Goal: Task Accomplishment & Management: Complete application form

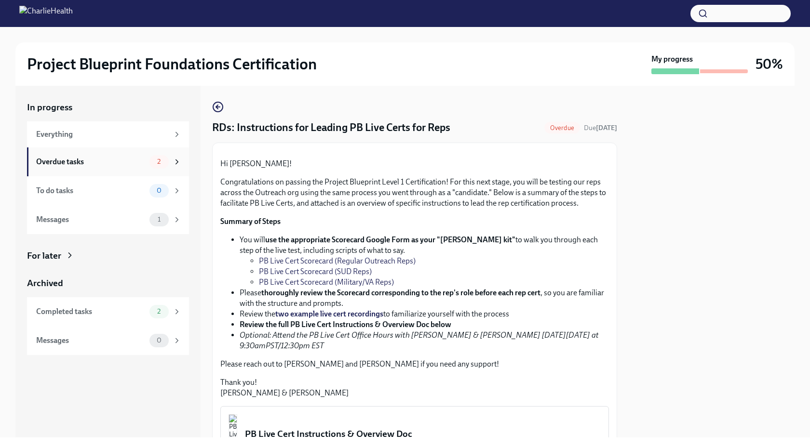
click at [128, 166] on div "Overdue tasks" at bounding box center [90, 162] width 109 height 11
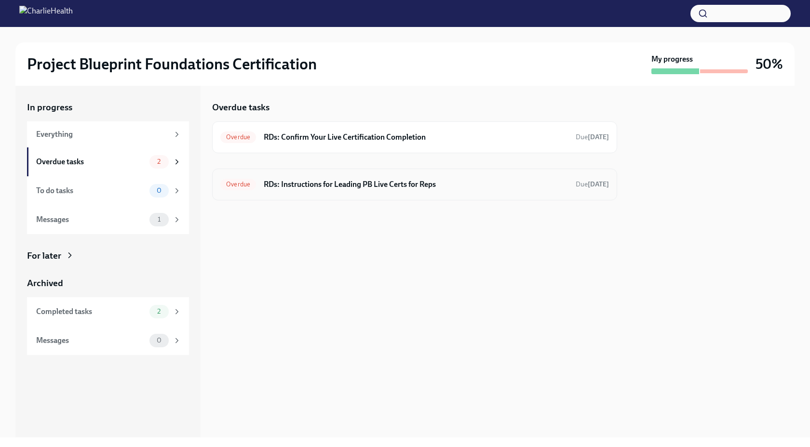
click at [450, 185] on h6 "RDs: Instructions for Leading PB Live Certs for Reps" at bounding box center [416, 184] width 304 height 11
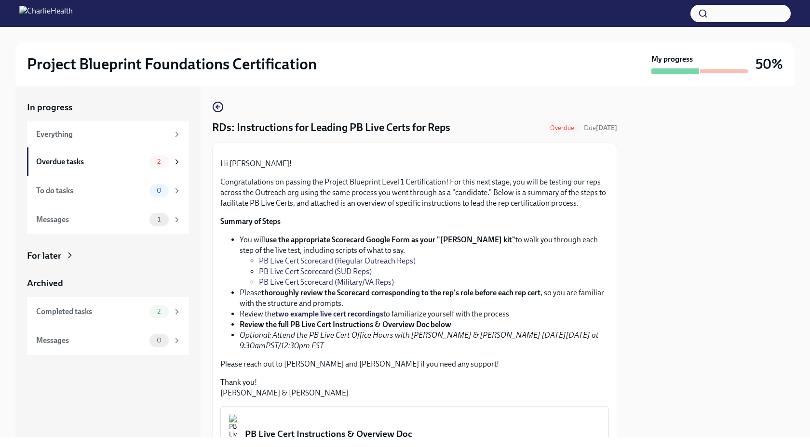
scroll to position [273, 0]
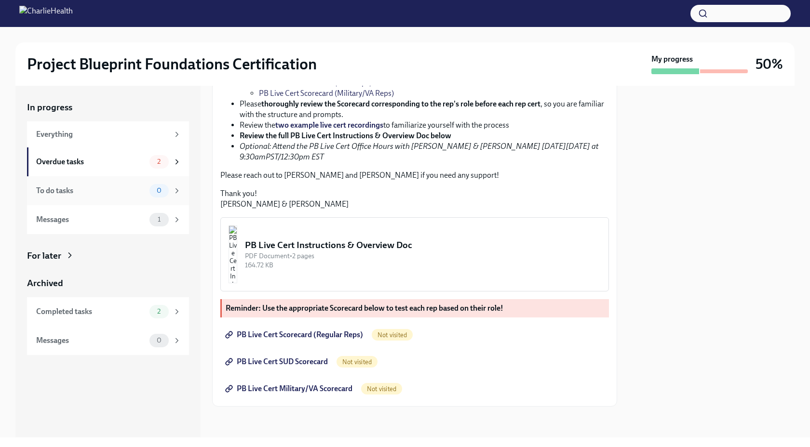
click at [134, 188] on div "To do tasks" at bounding box center [90, 191] width 109 height 11
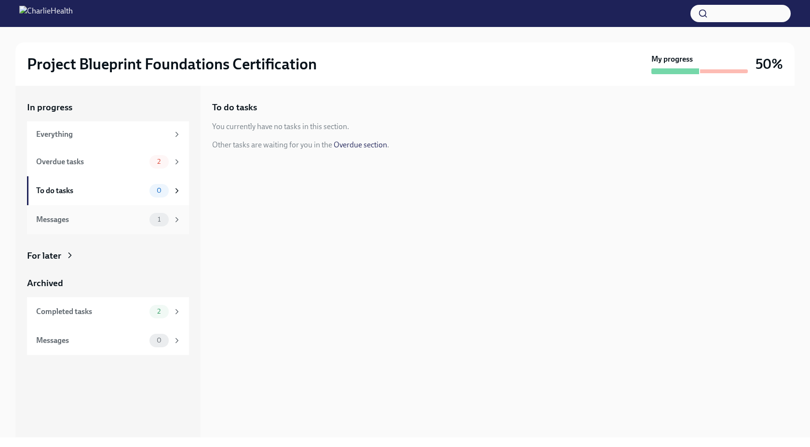
click at [130, 209] on div "Messages 1" at bounding box center [108, 219] width 162 height 29
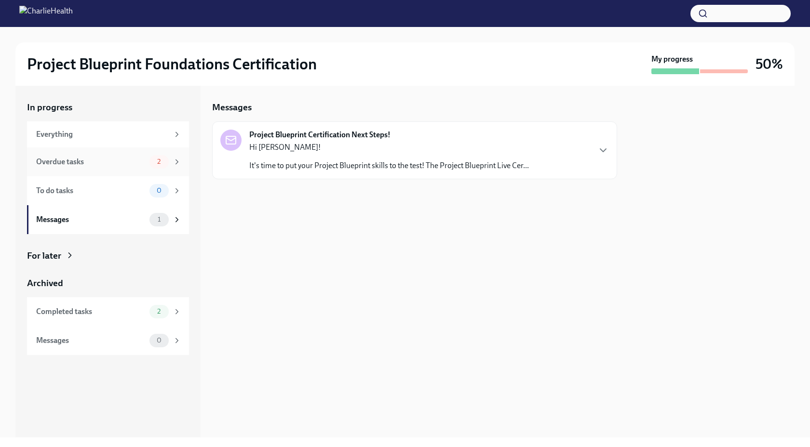
click at [129, 159] on div "Overdue tasks" at bounding box center [90, 162] width 109 height 11
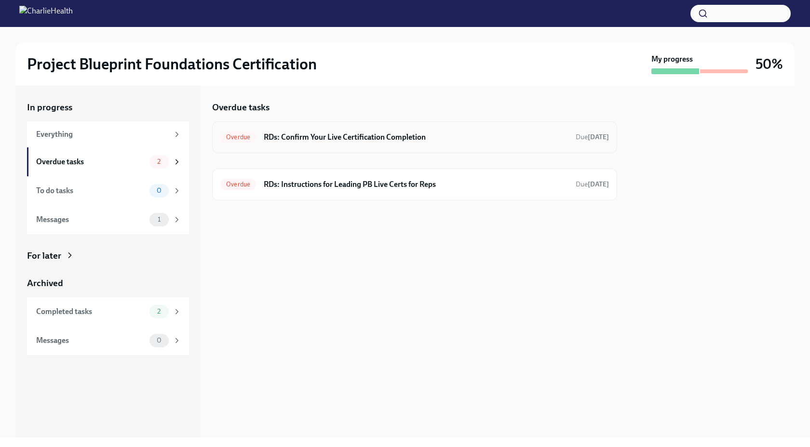
click at [440, 146] on div "Overdue RDs: Confirm Your Live Certification Completion Due [DATE]" at bounding box center [414, 137] width 405 height 32
click at [389, 137] on h6 "RDs: Confirm Your Live Certification Completion" at bounding box center [416, 137] width 304 height 11
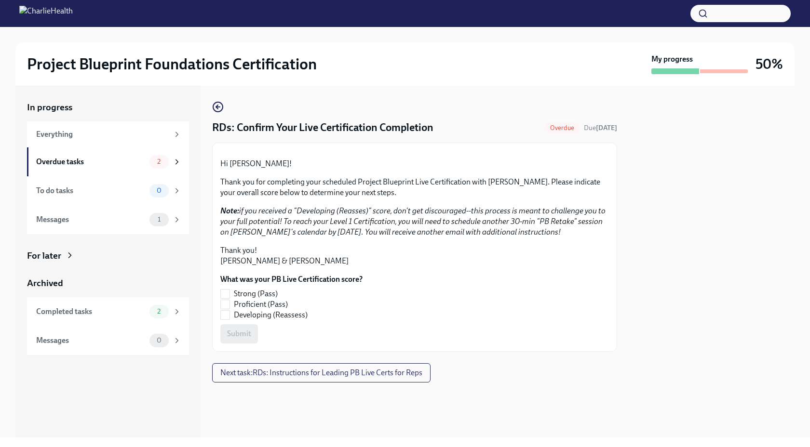
scroll to position [70, 0]
click at [227, 298] on input "Strong (Pass)" at bounding box center [225, 294] width 9 height 9
checkbox input "true"
click at [249, 339] on span "Submit" at bounding box center [239, 334] width 24 height 10
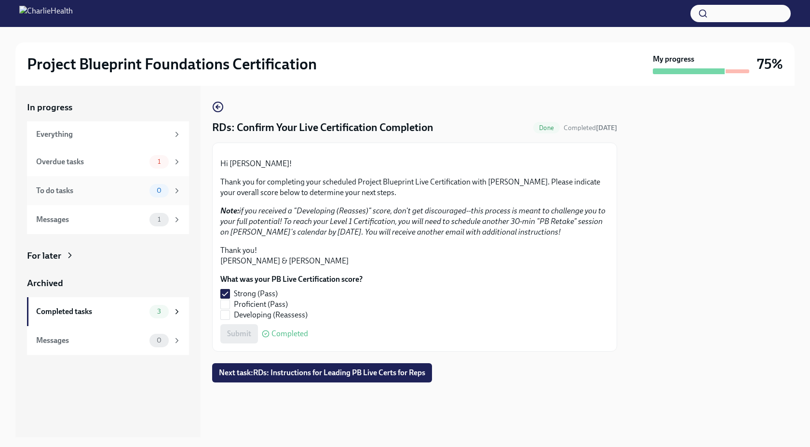
click at [123, 198] on div "To do tasks 0" at bounding box center [108, 190] width 162 height 29
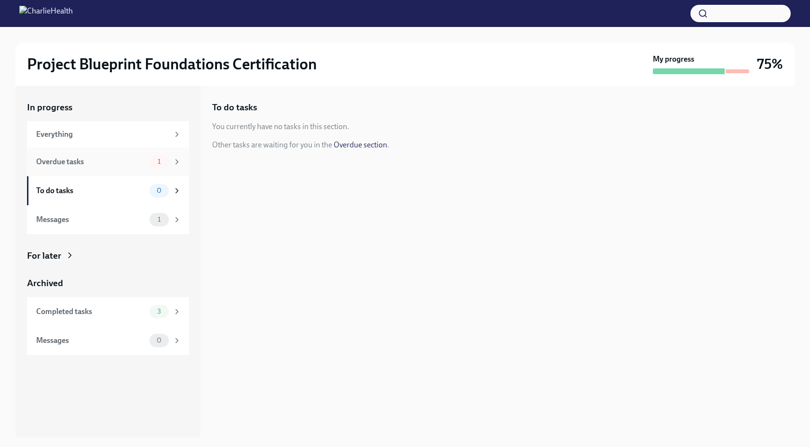
click at [120, 168] on div "Overdue tasks 1" at bounding box center [108, 161] width 145 height 13
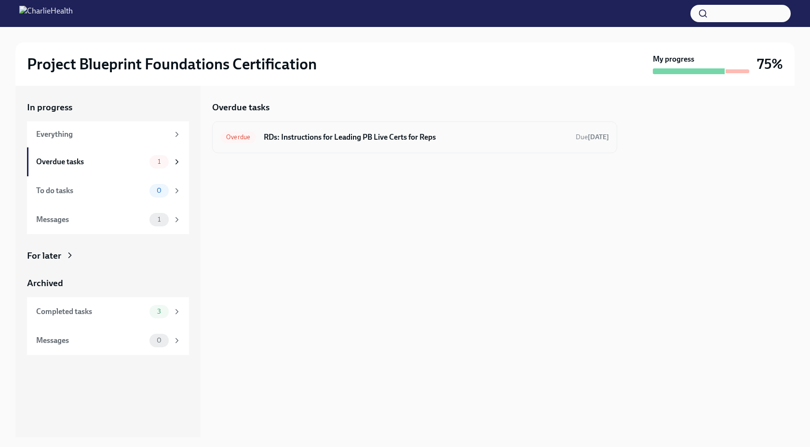
click at [343, 138] on h6 "RDs: Instructions for Leading PB Live Certs for Reps" at bounding box center [416, 137] width 304 height 11
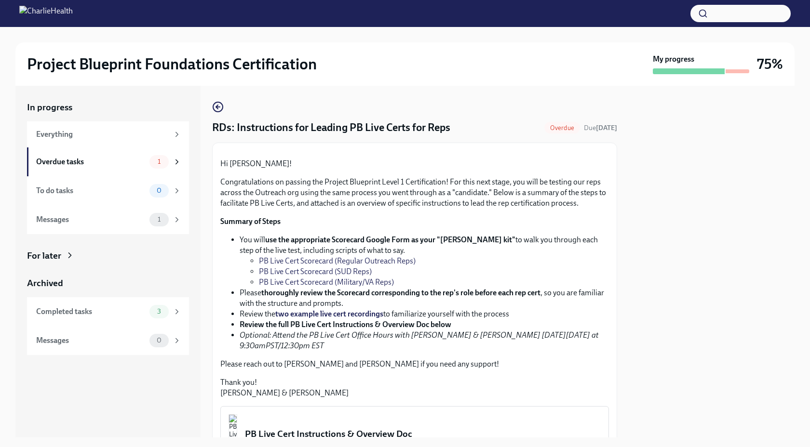
scroll to position [273, 0]
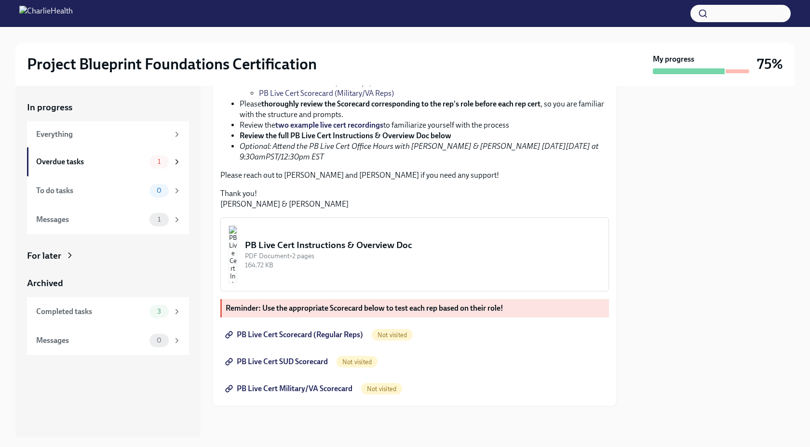
click at [331, 338] on span "PB Live Cert Scorecard (Regular Reps)" at bounding box center [295, 335] width 136 height 10
